Goal: Information Seeking & Learning: Learn about a topic

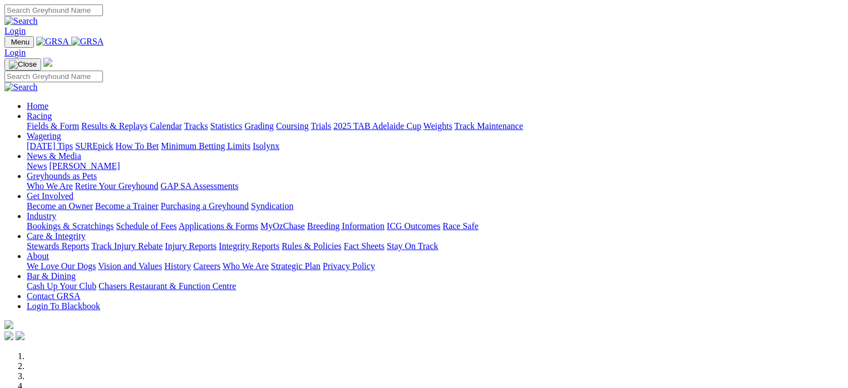
click at [52, 111] on link "Racing" at bounding box center [39, 115] width 25 height 9
click at [52, 121] on link "Fields & Form" at bounding box center [53, 125] width 52 height 9
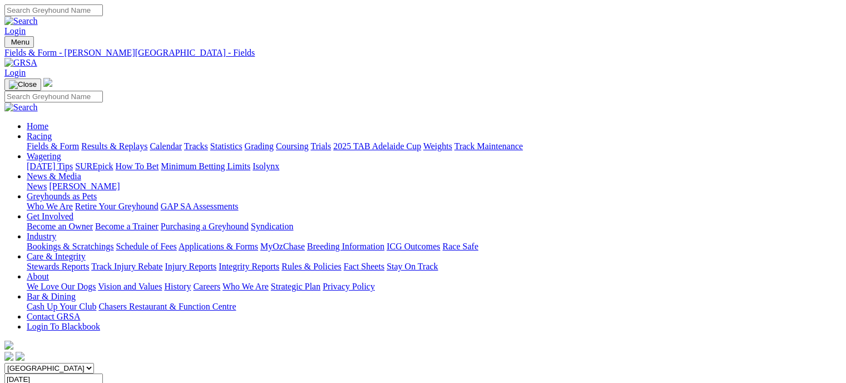
click at [57, 141] on link "Fields & Form" at bounding box center [53, 145] width 52 height 9
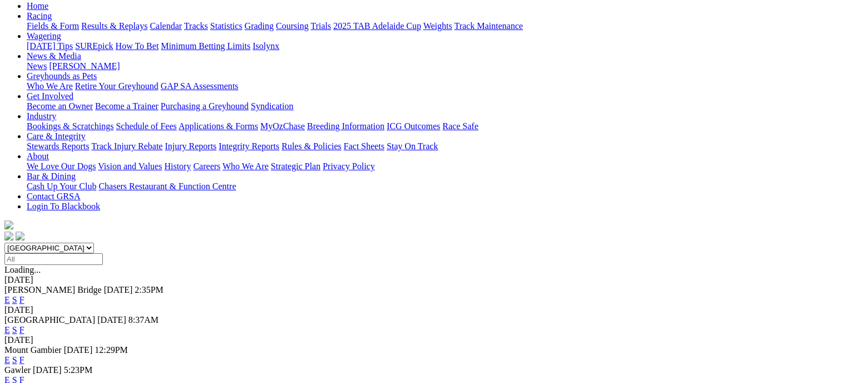
scroll to position [144, 0]
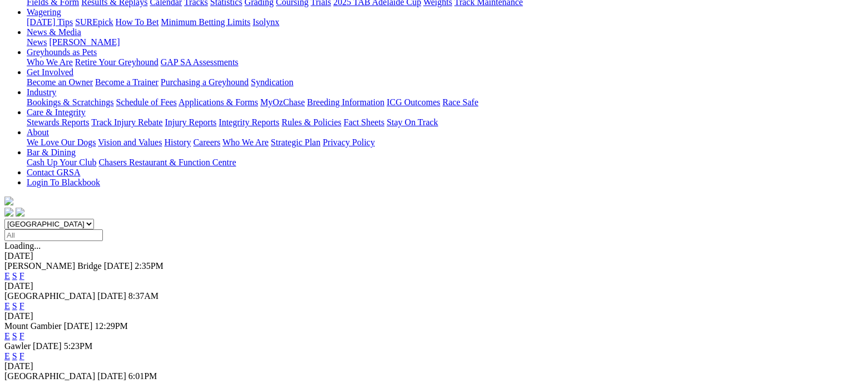
click at [24, 381] on link "F" at bounding box center [21, 385] width 5 height 9
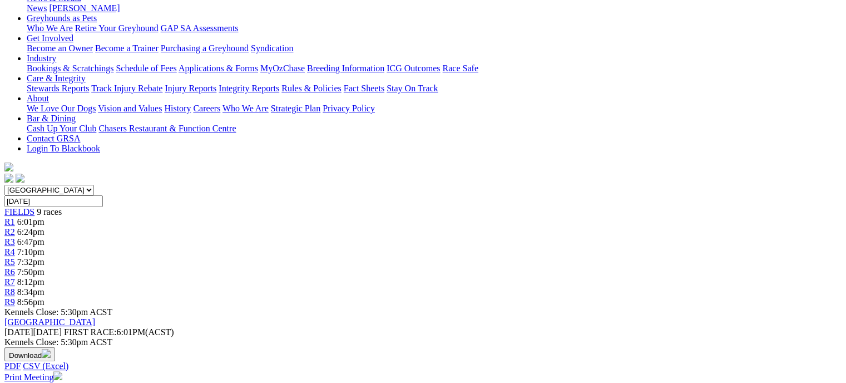
scroll to position [184, 0]
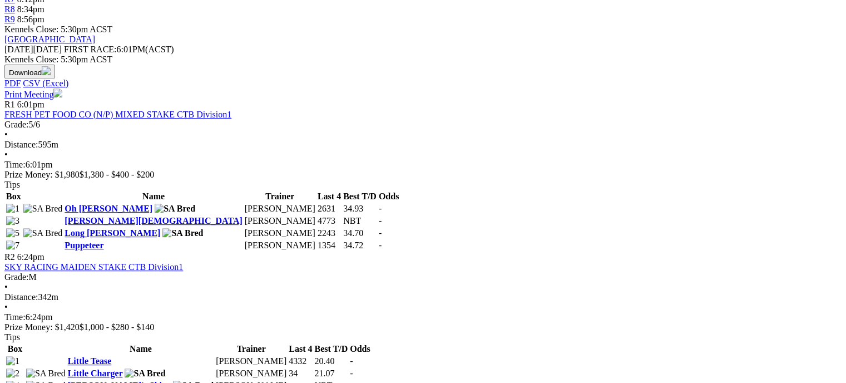
scroll to position [468, 0]
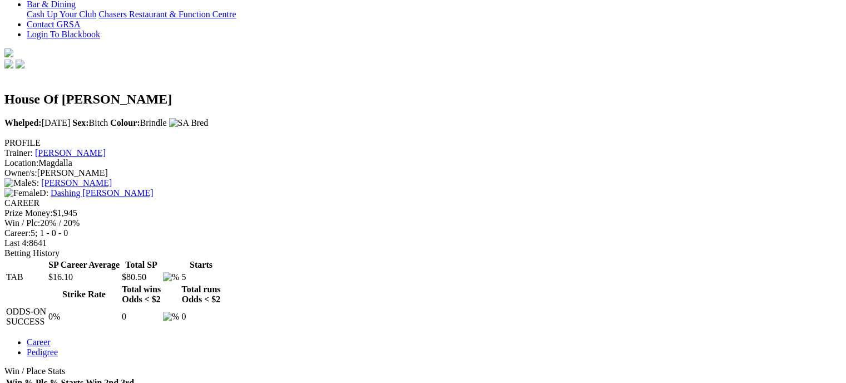
scroll to position [294, 0]
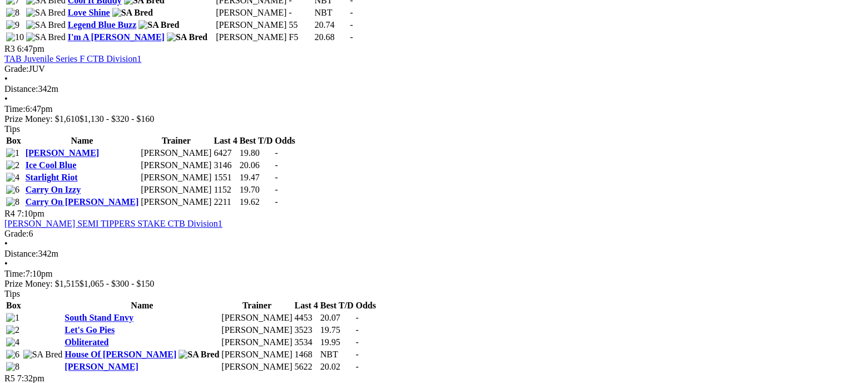
scroll to position [884, 0]
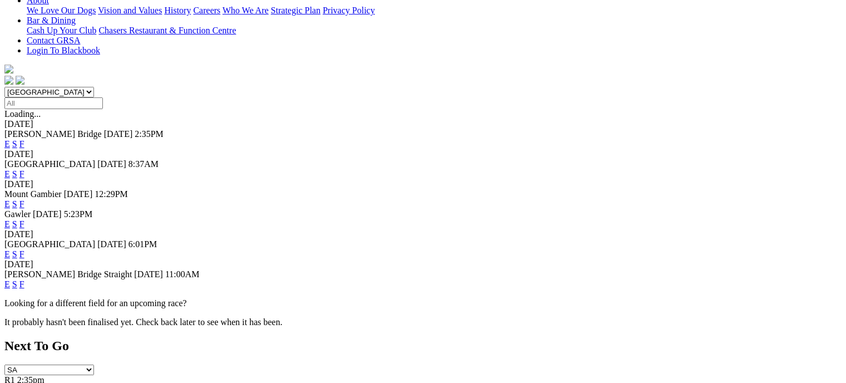
scroll to position [277, 0]
click at [10, 248] on link "E" at bounding box center [7, 252] width 6 height 9
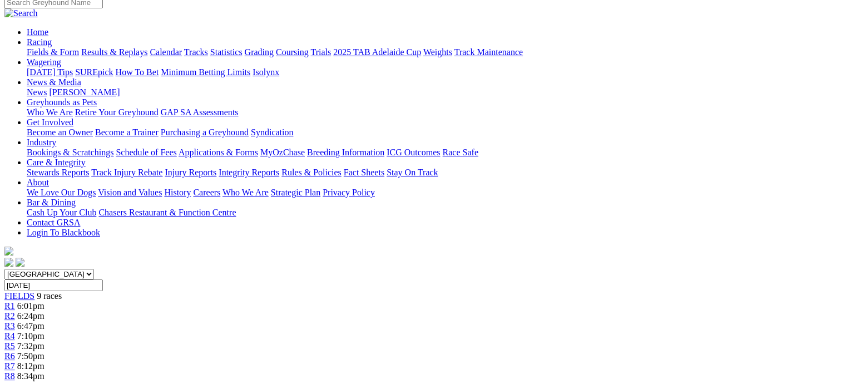
scroll to position [105, 0]
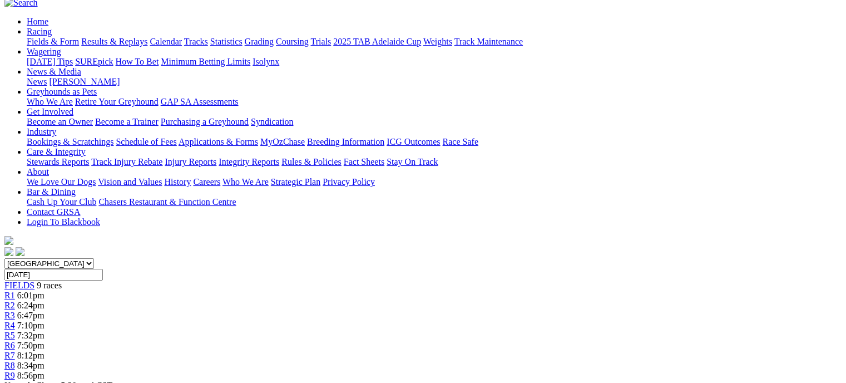
click at [619, 351] on div "R7 8:12pm" at bounding box center [422, 356] width 837 height 10
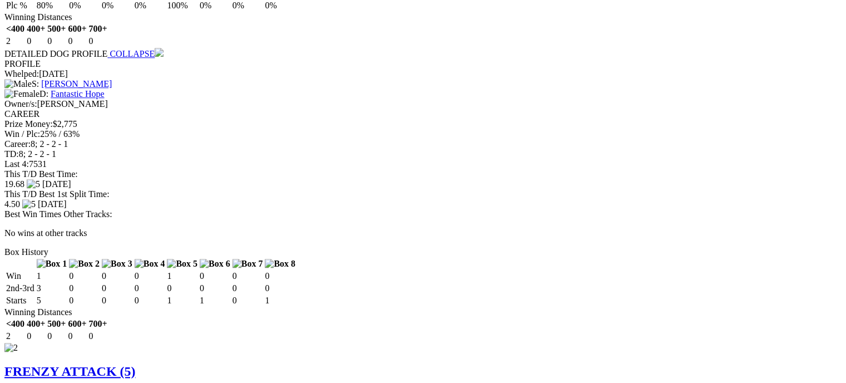
scroll to position [1035, 0]
